Goal: Task Accomplishment & Management: Manage account settings

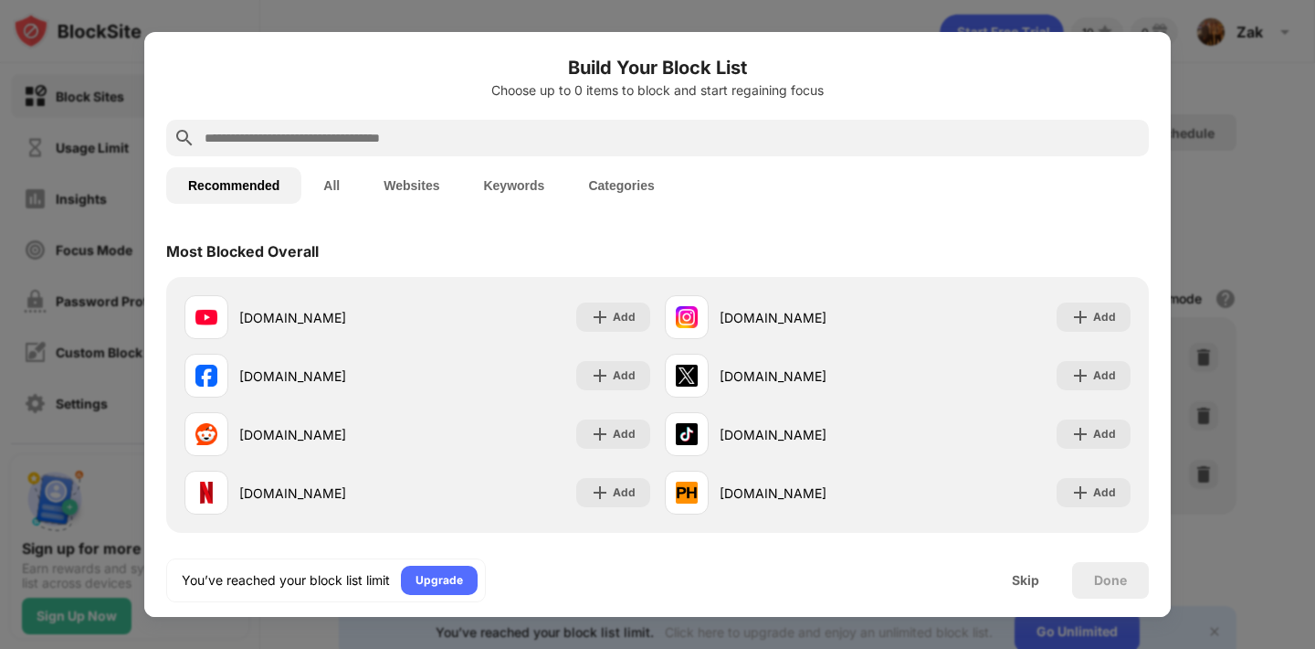
click at [1189, 69] on div at bounding box center [657, 324] width 1315 height 649
click at [1023, 582] on div "Skip" at bounding box center [1025, 580] width 27 height 15
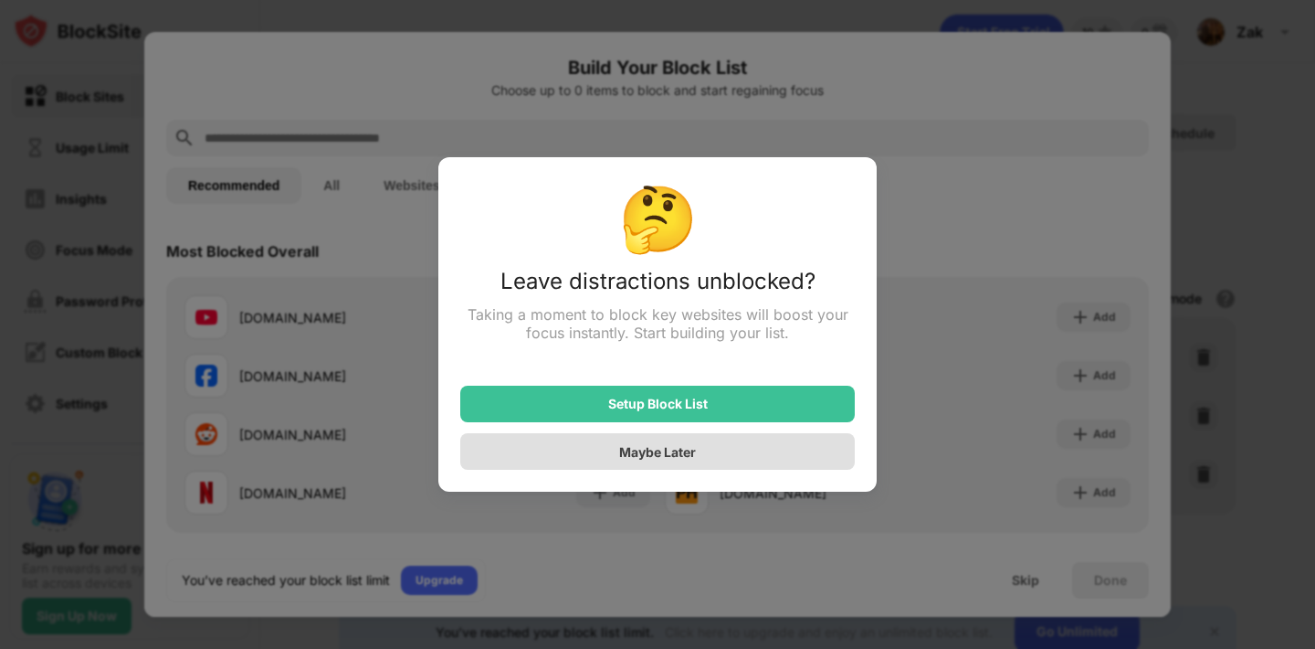
click at [788, 448] on div "Maybe Later" at bounding box center [657, 451] width 395 height 37
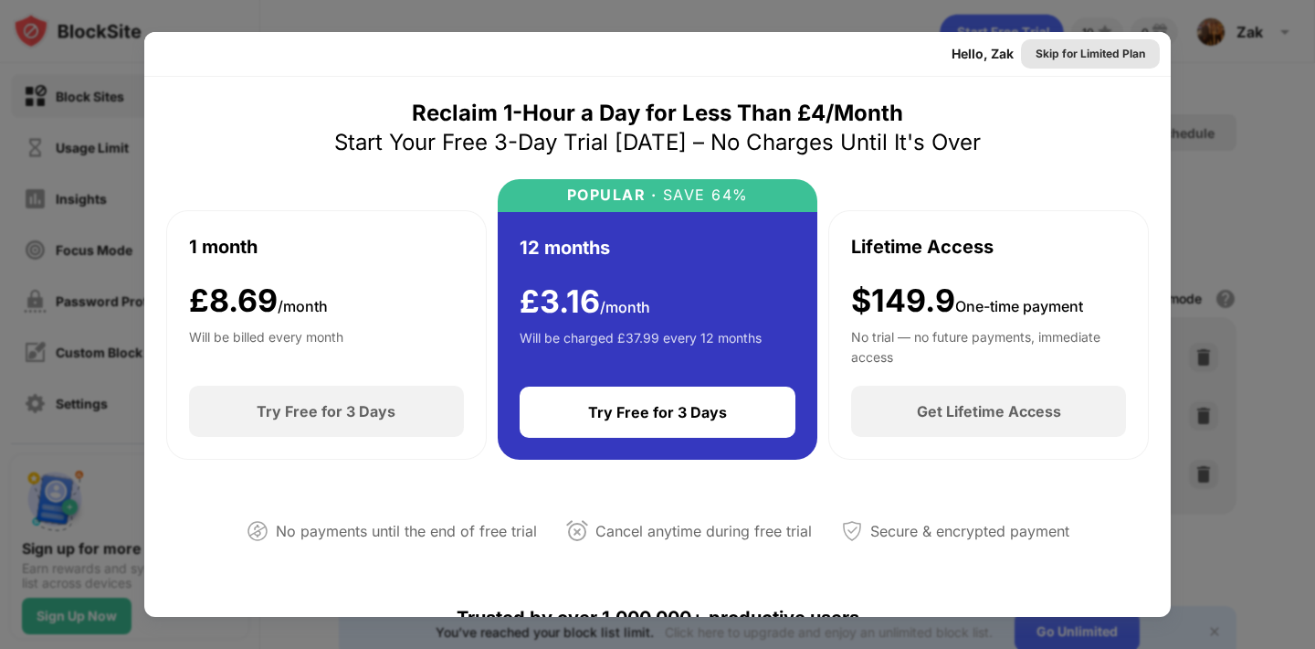
click at [1063, 59] on div "Skip for Limited Plan" at bounding box center [1091, 54] width 110 height 18
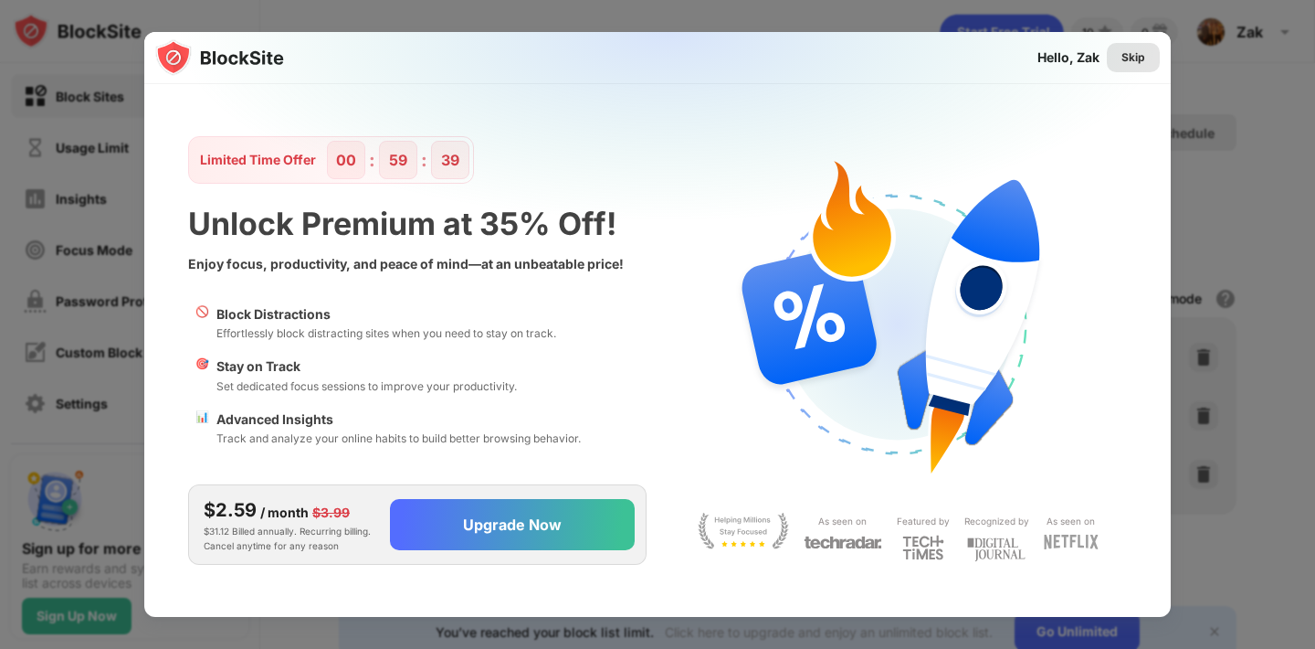
click at [1126, 58] on div "Skip" at bounding box center [1134, 57] width 24 height 18
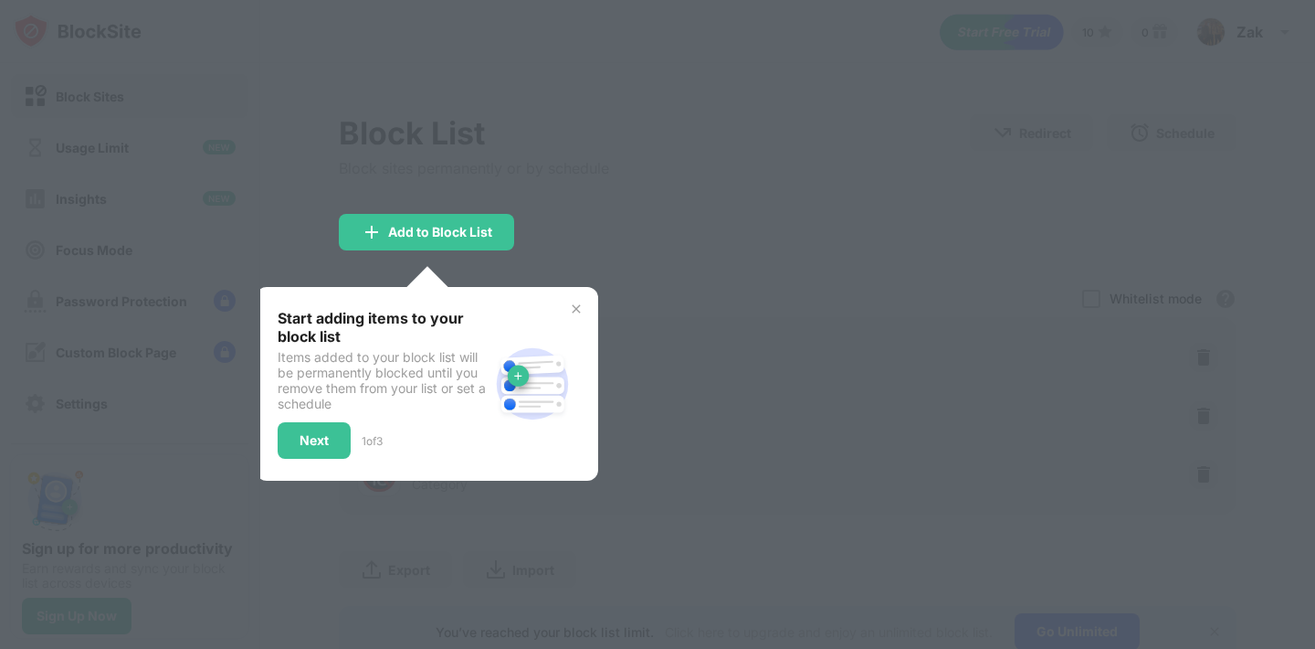
click at [837, 163] on div at bounding box center [657, 324] width 1315 height 649
click at [574, 308] on img at bounding box center [576, 308] width 15 height 15
